Goal: Navigation & Orientation: Find specific page/section

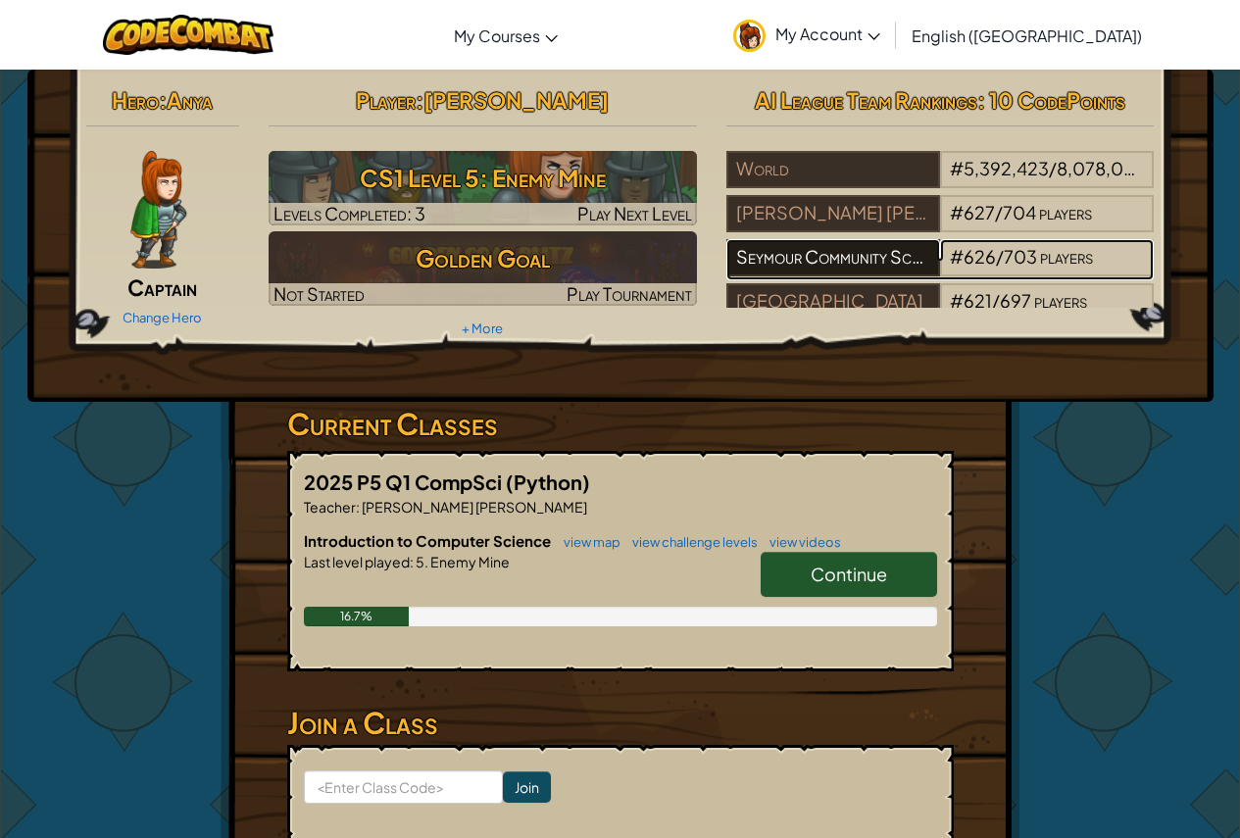
click at [807, 254] on div "Seymour Community Schools" at bounding box center [833, 257] width 214 height 37
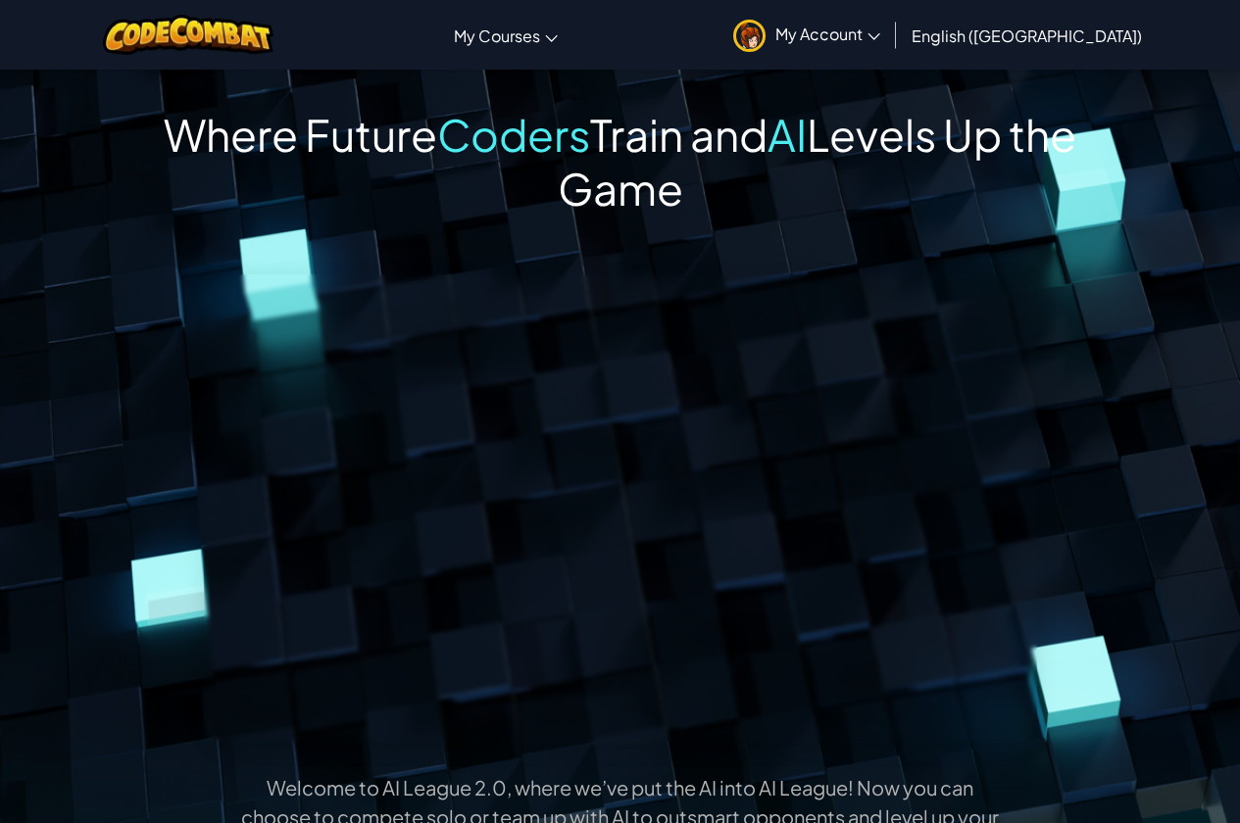
click at [807, 253] on div "Where Future Coders Train and AI Levels Up the Game Welcome to AI League 2.0, w…" at bounding box center [619, 726] width 975 height 1237
click at [880, 30] on span "My Account" at bounding box center [827, 34] width 105 height 21
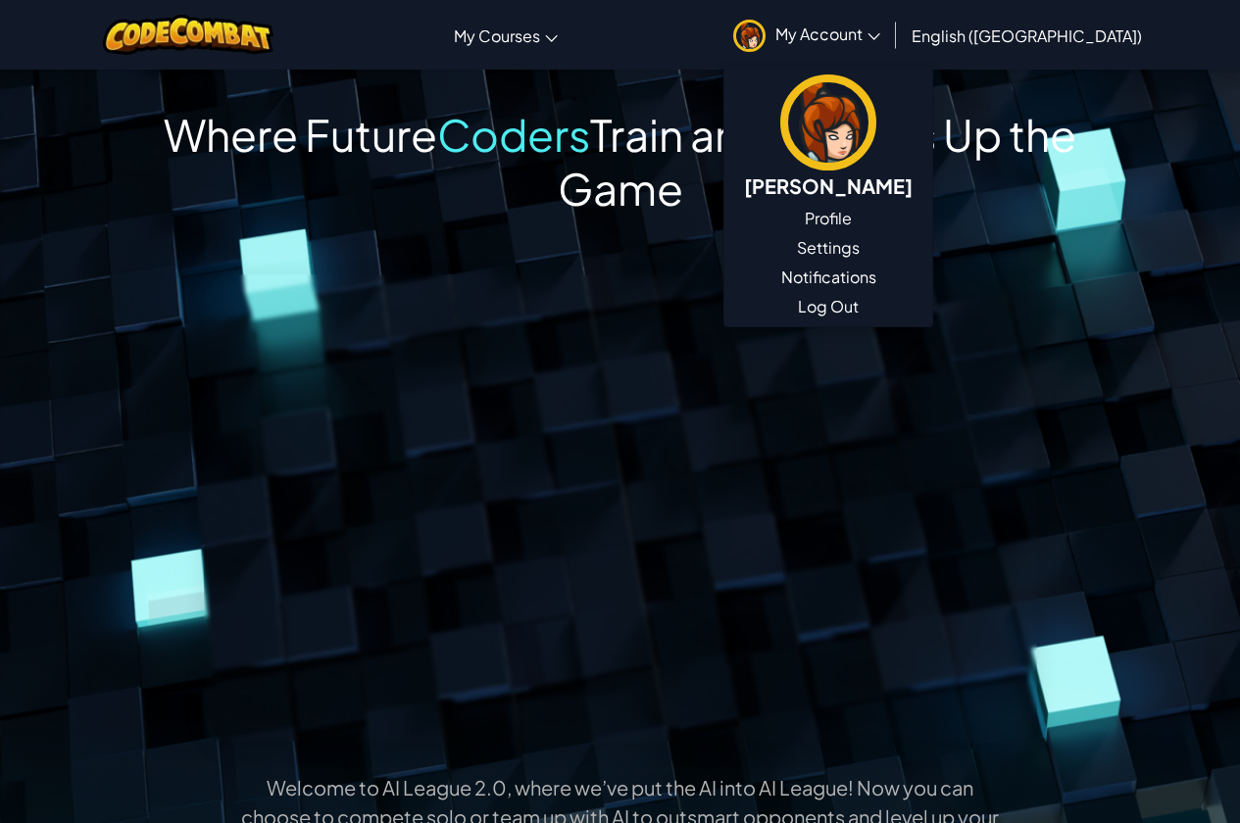
click at [880, 30] on span "My Account" at bounding box center [827, 34] width 105 height 21
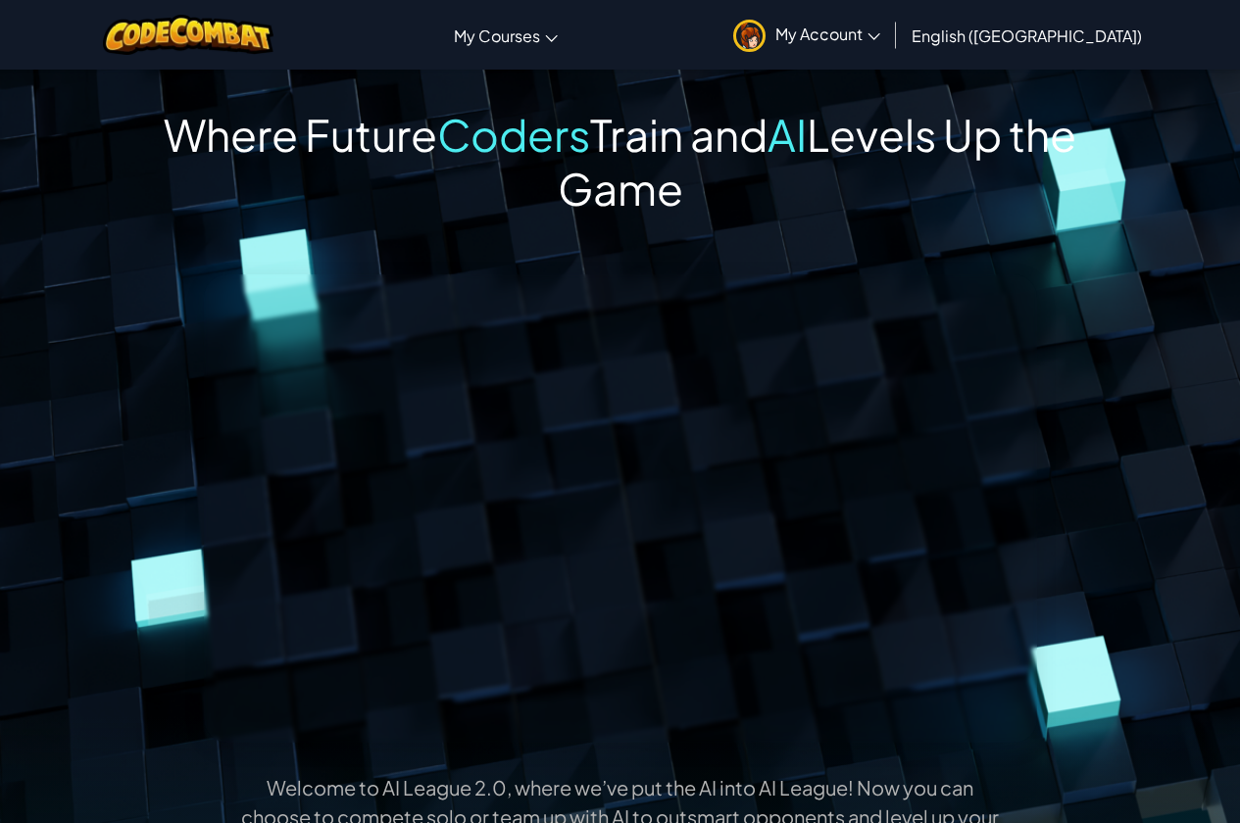
click at [880, 30] on span "My Account" at bounding box center [827, 34] width 105 height 21
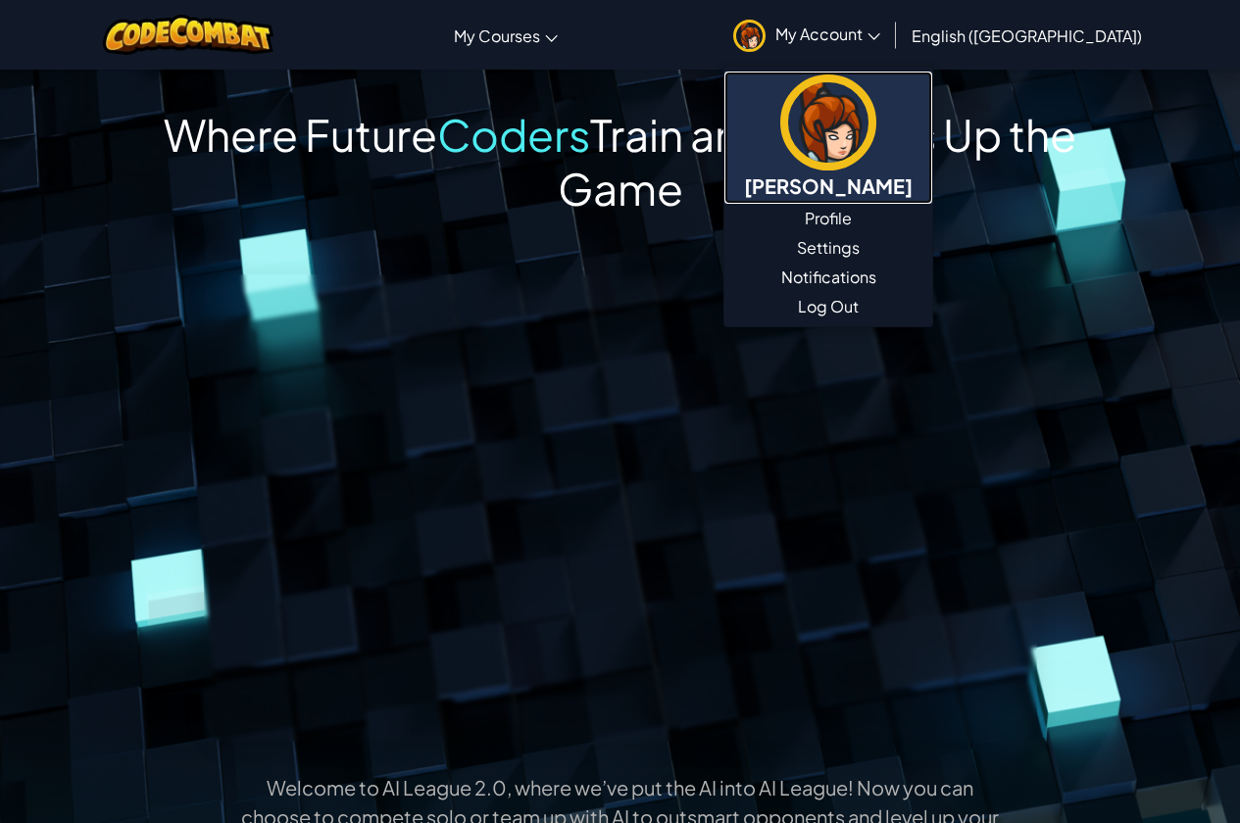
click at [876, 139] on img at bounding box center [828, 122] width 96 height 96
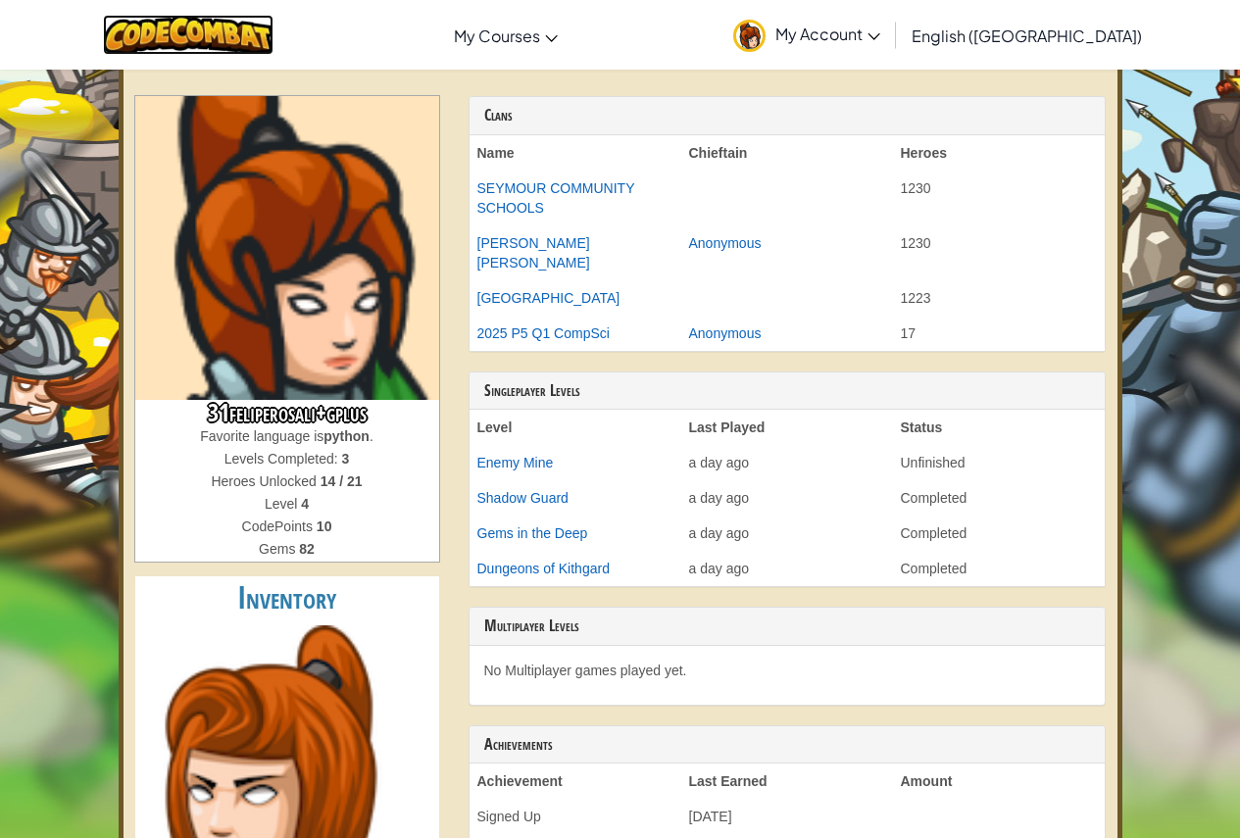
scroll to position [98, 0]
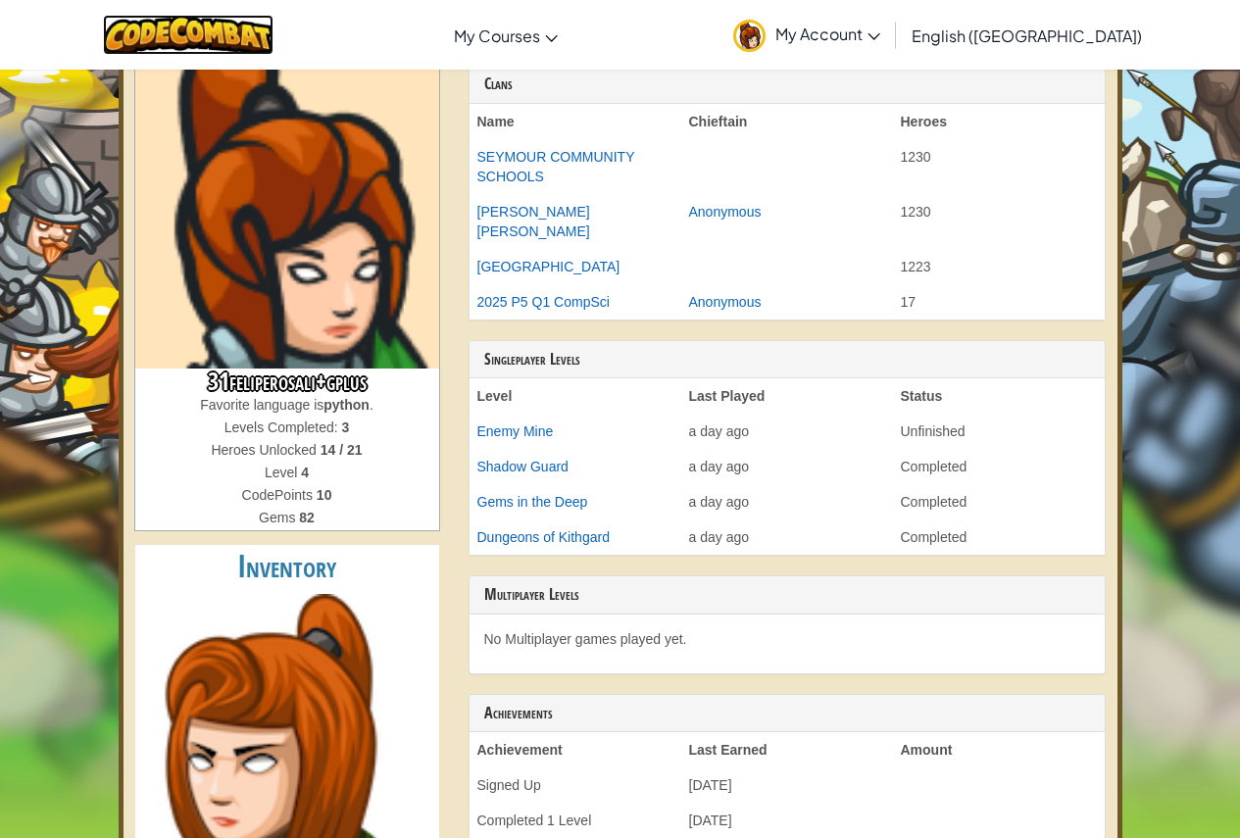
click at [274, 26] on img at bounding box center [189, 35] width 172 height 40
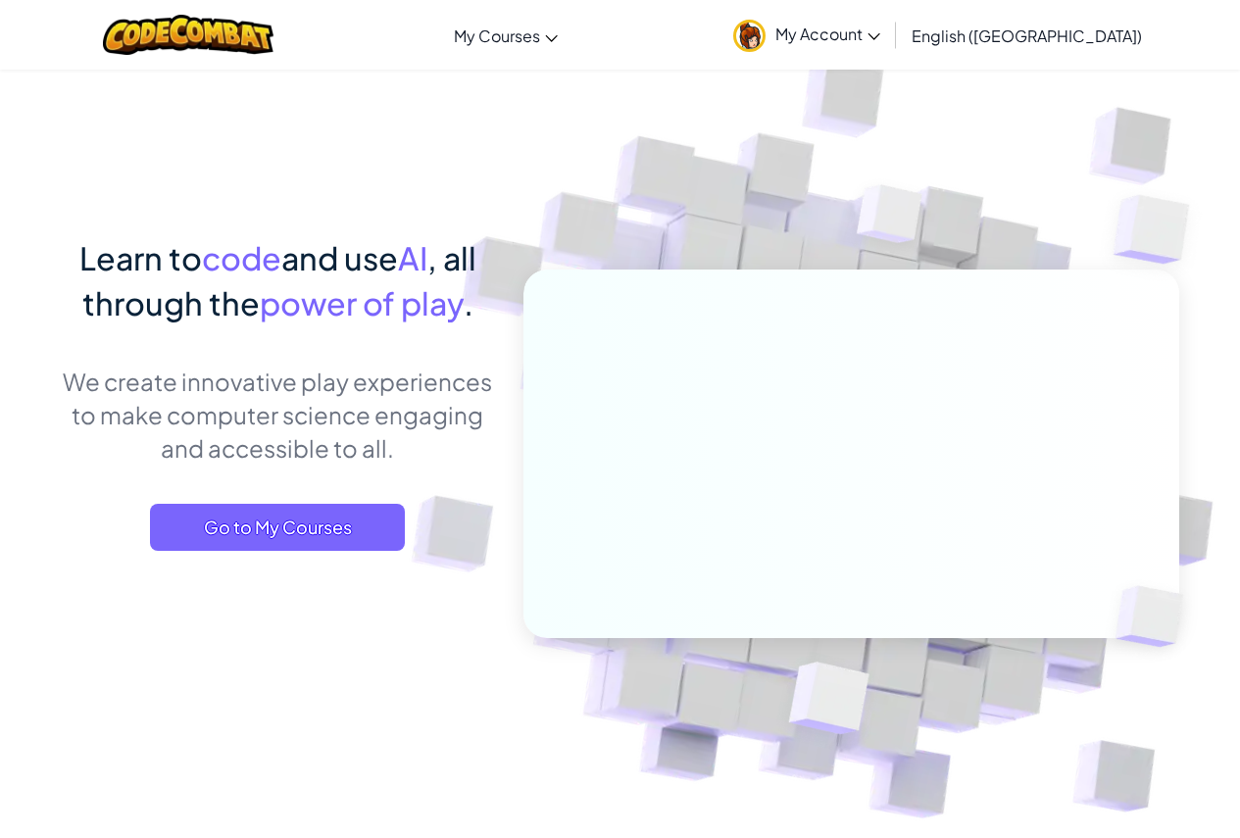
click at [880, 30] on span "My Account" at bounding box center [827, 34] width 105 height 21
